Goal: Information Seeking & Learning: Learn about a topic

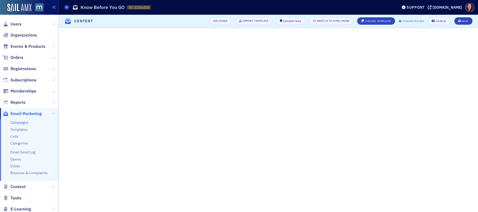
scroll to position [6, 0]
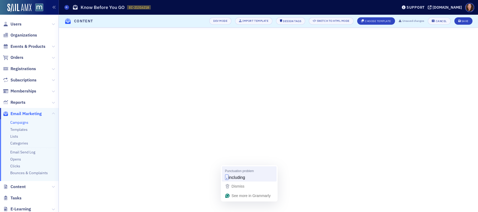
click at [237, 175] on span "including" at bounding box center [236, 177] width 17 height 6
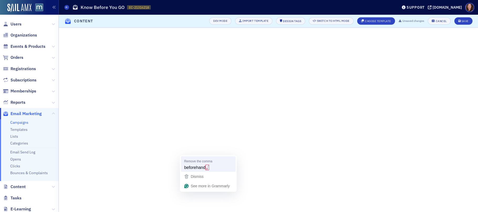
click at [207, 168] on strong "," at bounding box center [206, 168] width 3 height 6
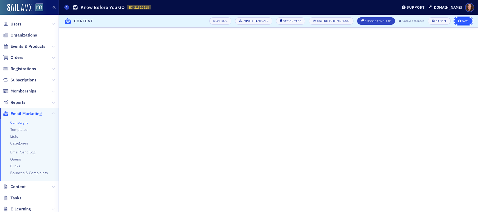
click at [460, 21] on icon "submit" at bounding box center [459, 21] width 3 height 3
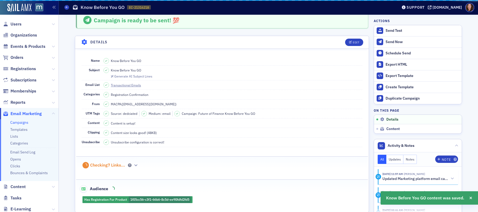
scroll to position [207, 0]
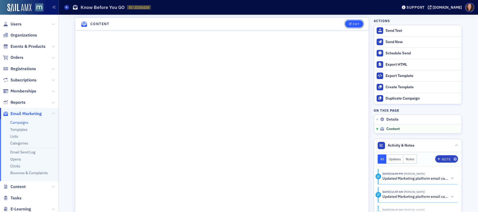
click at [348, 27] on button "Edit" at bounding box center [354, 23] width 18 height 7
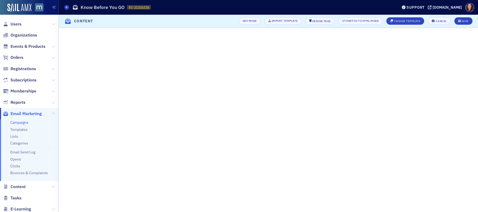
scroll to position [16, 0]
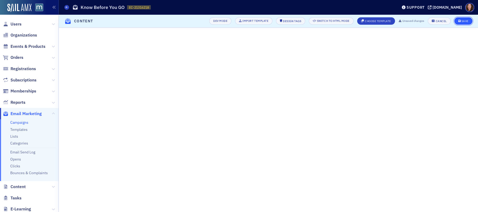
click at [465, 21] on div "Save" at bounding box center [464, 21] width 7 height 3
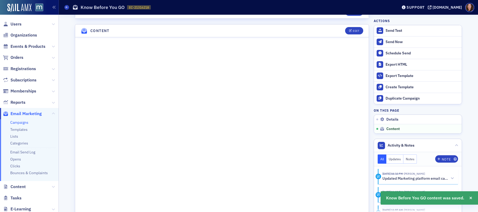
scroll to position [207, 0]
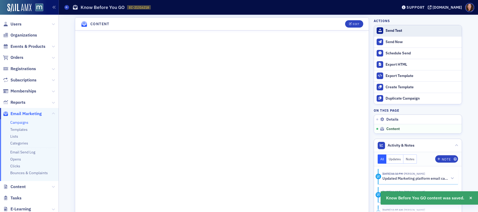
click at [388, 31] on div "Send Test" at bounding box center [423, 30] width 74 height 5
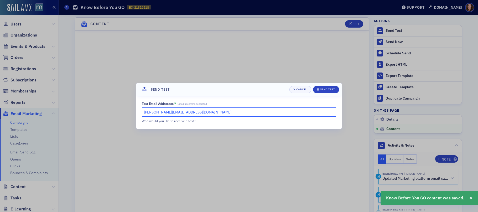
click at [184, 113] on input "natalie@macpa.org" at bounding box center [239, 111] width 194 height 9
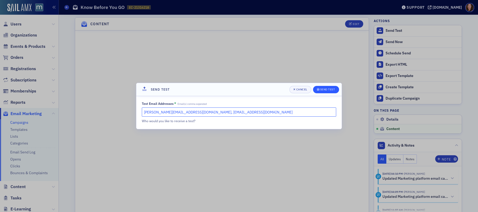
type input "natalie@macpa.org, dee@macpa.org"
click at [321, 91] on div "Send Test" at bounding box center [327, 89] width 15 height 3
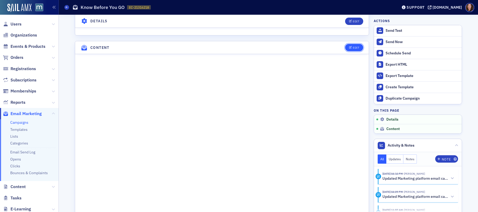
click at [353, 50] on button "Edit" at bounding box center [354, 47] width 18 height 7
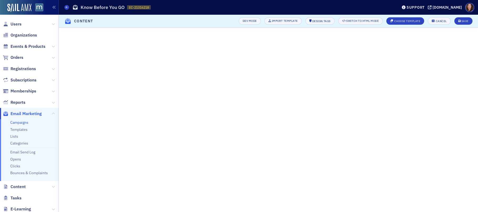
scroll to position [40, 0]
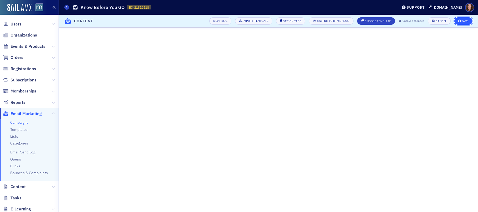
click at [465, 19] on button "Save" at bounding box center [463, 20] width 18 height 7
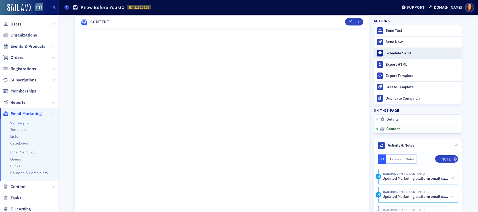
scroll to position [237, 0]
click at [19, 25] on span "Users" at bounding box center [16, 24] width 11 height 6
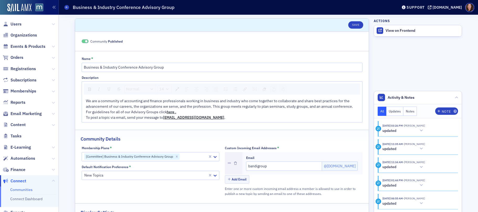
scroll to position [40, 0]
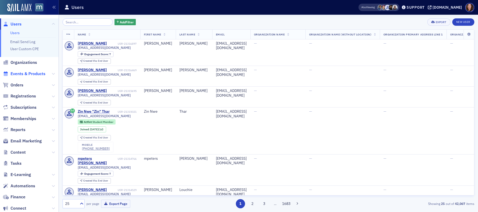
click at [31, 72] on span "Events & Products" at bounding box center [28, 74] width 35 height 6
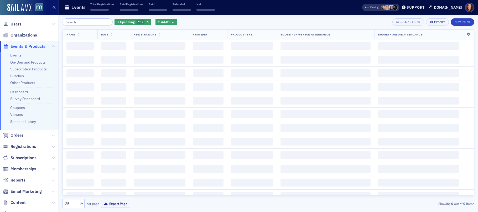
click at [85, 21] on input "search" at bounding box center [88, 21] width 50 height 7
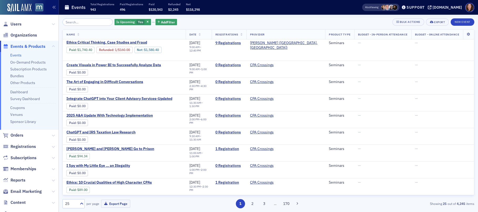
scroll to position [269, 0]
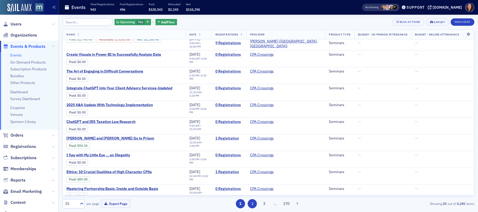
click at [253, 205] on button "2" at bounding box center [252, 203] width 9 height 9
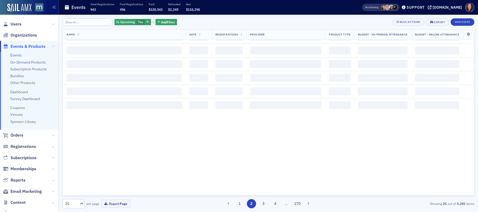
scroll to position [0, 0]
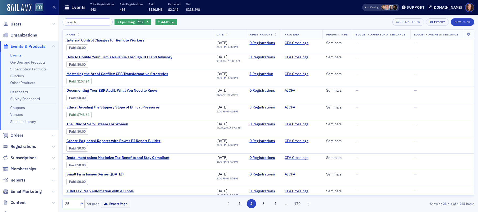
scroll to position [268, 0]
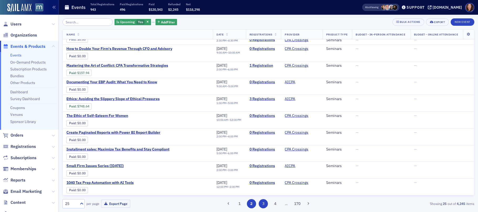
click at [263, 205] on button "3" at bounding box center [263, 203] width 9 height 9
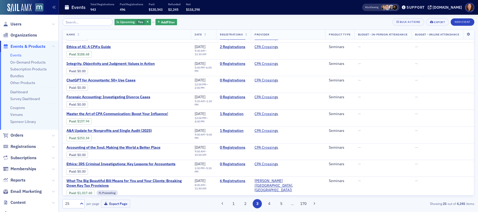
scroll to position [268, 0]
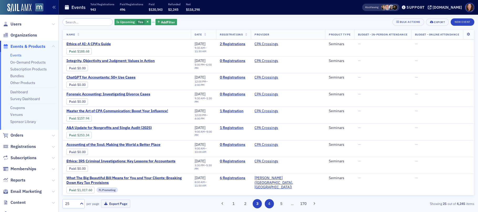
click at [271, 202] on button "4" at bounding box center [269, 203] width 9 height 9
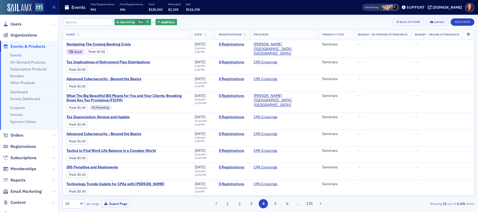
scroll to position [273, 0]
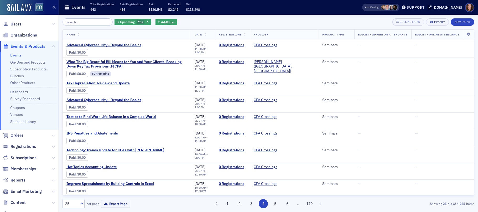
drag, startPoint x: 276, startPoint y: 203, endPoint x: 284, endPoint y: 199, distance: 8.6
click at [276, 203] on button "5" at bounding box center [275, 203] width 9 height 9
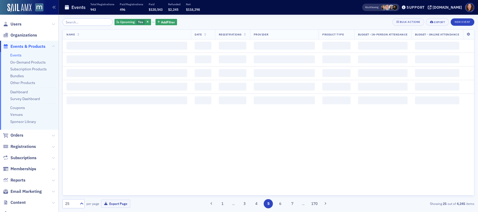
scroll to position [0, 0]
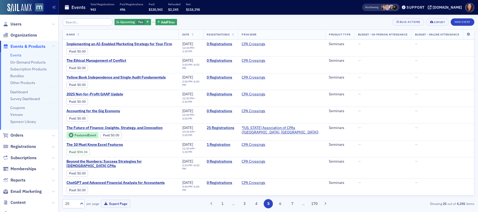
scroll to position [268, 0]
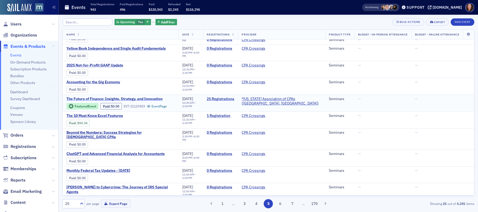
click at [158, 98] on span "The Future of Finance: Insights, Strategy, and Innovation" at bounding box center [114, 99] width 96 height 5
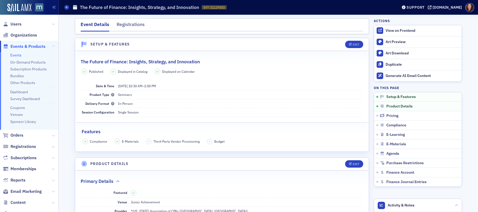
drag, startPoint x: 133, startPoint y: 25, endPoint x: 224, endPoint y: 72, distance: 102.3
click at [133, 25] on div "Registrations" at bounding box center [131, 26] width 28 height 10
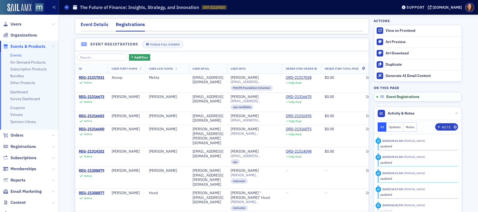
click at [102, 27] on div "Event Details" at bounding box center [95, 26] width 28 height 10
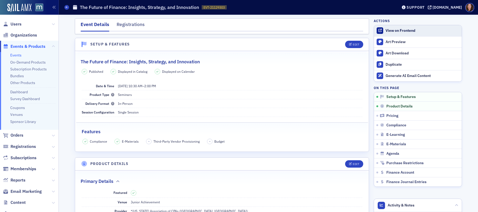
click at [402, 30] on div "View on Frontend" at bounding box center [423, 30] width 74 height 5
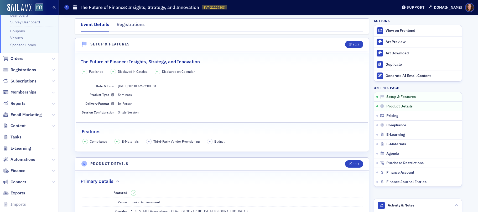
scroll to position [97, 0]
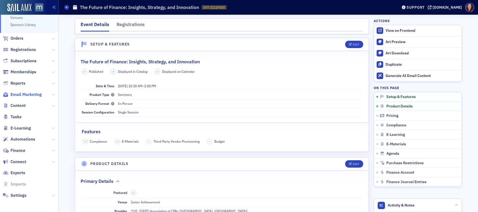
click at [19, 93] on span "Email Marketing" at bounding box center [26, 95] width 31 height 6
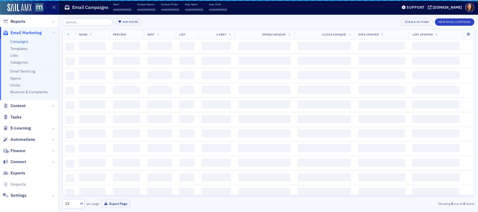
scroll to position [81, 0]
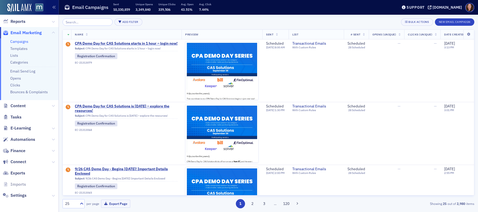
click at [92, 23] on input "search" at bounding box center [88, 21] width 50 height 7
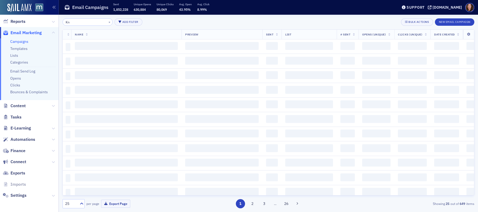
type input "K"
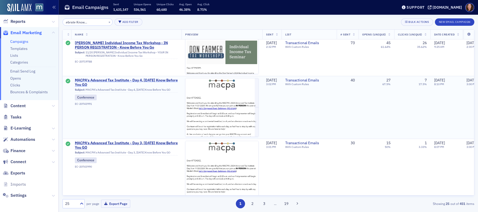
scroll to position [528, 0]
click at [90, 22] on input "Elevate & Celebrate Know Before You GO" at bounding box center [88, 21] width 50 height 7
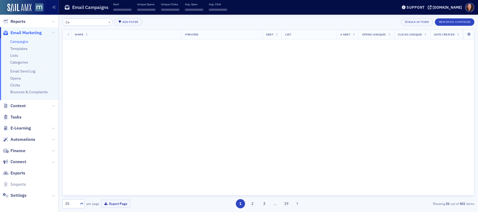
scroll to position [0, 0]
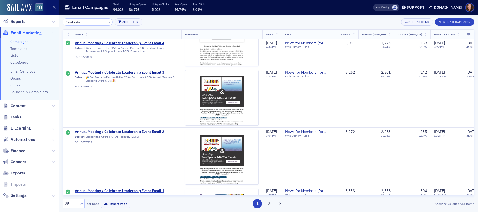
scroll to position [1257, 0]
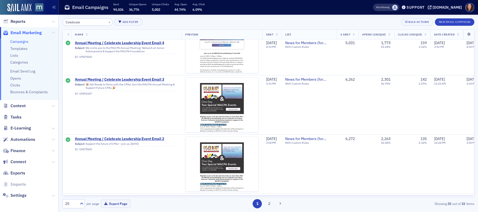
click at [75, 21] on input "Celebrate" at bounding box center [88, 21] width 50 height 7
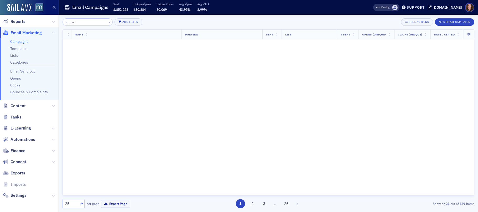
scroll to position [1616, 0]
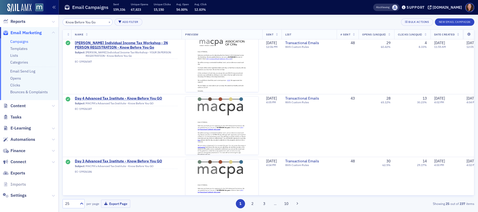
scroll to position [1381, 0]
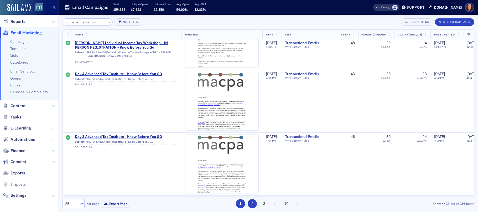
type input "Know Before You Go"
drag, startPoint x: 255, startPoint y: 201, endPoint x: 269, endPoint y: 179, distance: 26.2
click at [255, 201] on button "2" at bounding box center [252, 203] width 9 height 9
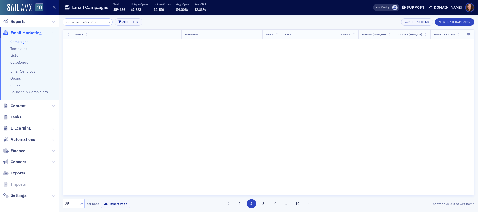
scroll to position [0, 0]
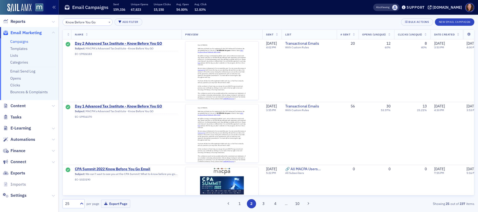
click at [275, 34] on th "Sent" at bounding box center [271, 35] width 19 height 10
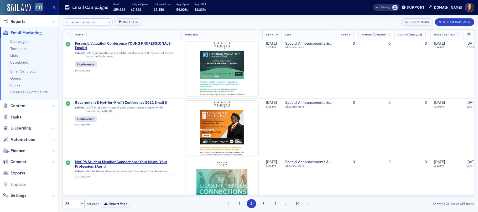
click at [270, 34] on span "Sent" at bounding box center [269, 35] width 7 height 4
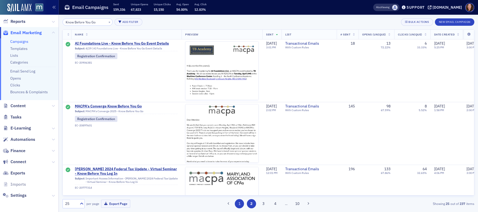
click at [240, 204] on button "1" at bounding box center [239, 203] width 9 height 9
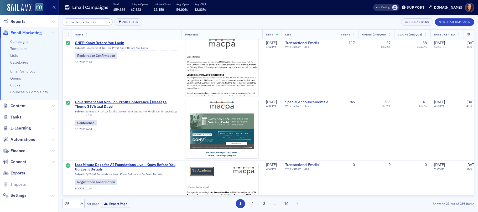
scroll to position [1417, 0]
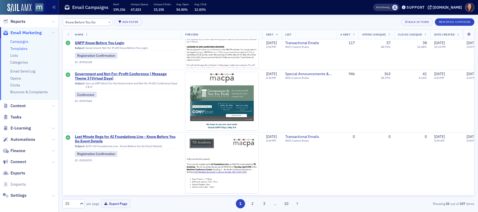
click at [18, 48] on link "Templates" at bounding box center [18, 48] width 17 height 5
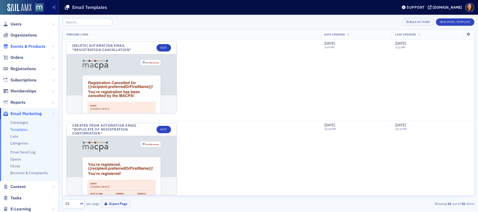
click at [24, 44] on span "Events & Products" at bounding box center [28, 47] width 35 height 6
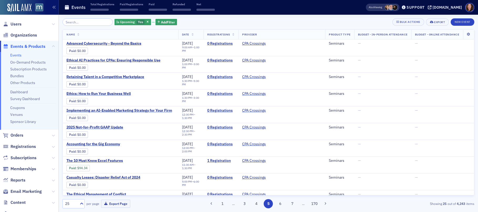
click at [79, 22] on input "search" at bounding box center [88, 21] width 50 height 7
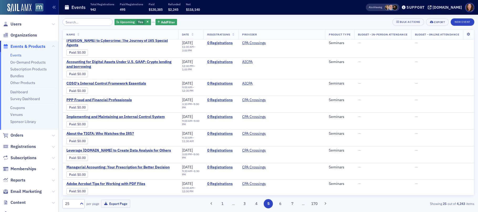
scroll to position [268, 0]
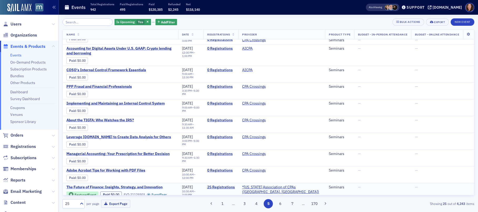
click at [150, 185] on span "The Future of Finance: Insights, Strategy, and Innovation" at bounding box center [114, 187] width 96 height 5
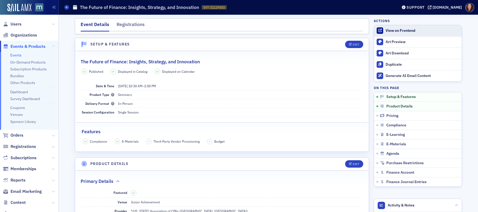
click at [390, 29] on div "View on Frontend" at bounding box center [423, 30] width 74 height 5
